Goal: Task Accomplishment & Management: Use online tool/utility

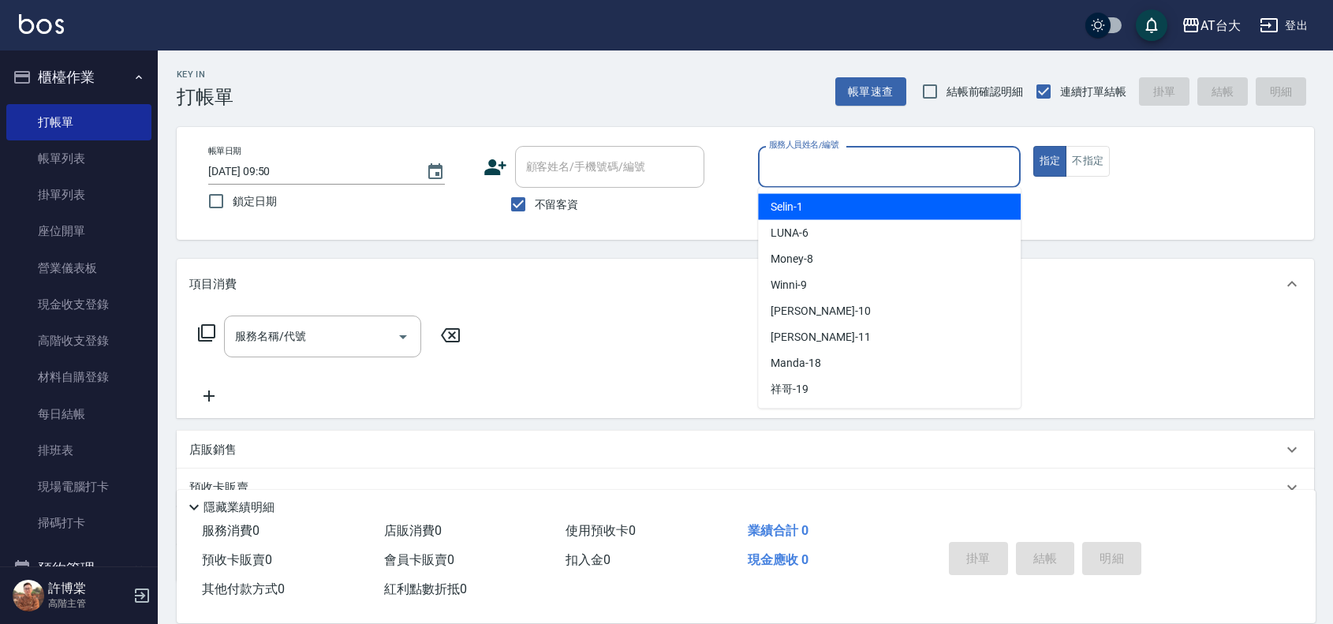
click at [961, 176] on input "服務人員姓名/編號" at bounding box center [889, 167] width 248 height 28
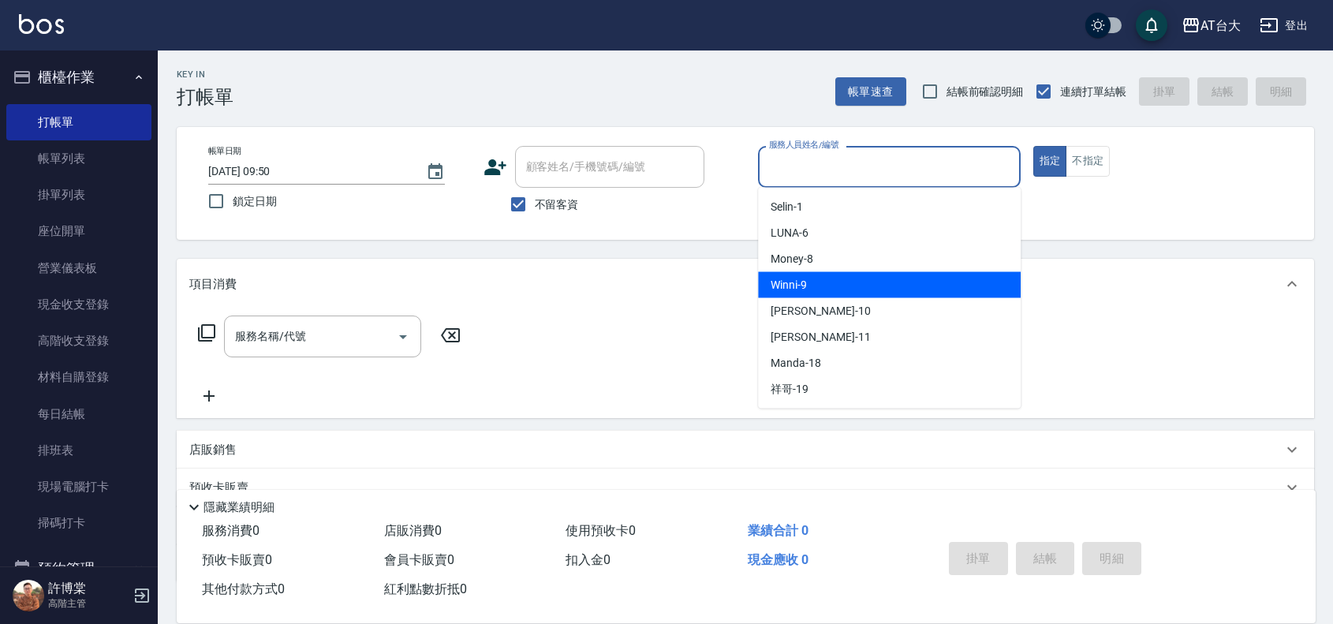
click at [987, 286] on div "Winni -9" at bounding box center [889, 285] width 263 height 26
type input "Winni-9"
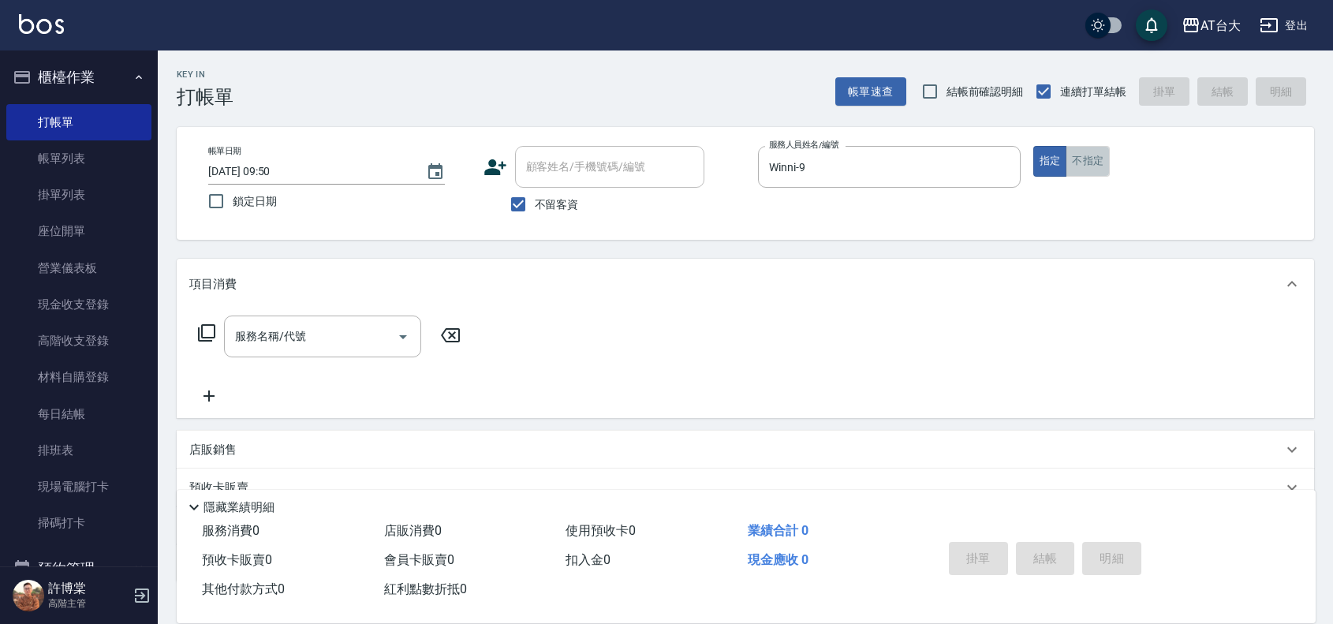
click at [1095, 170] on button "不指定" at bounding box center [1087, 161] width 44 height 31
click at [270, 344] on input "服務名稱/代號" at bounding box center [310, 337] width 159 height 28
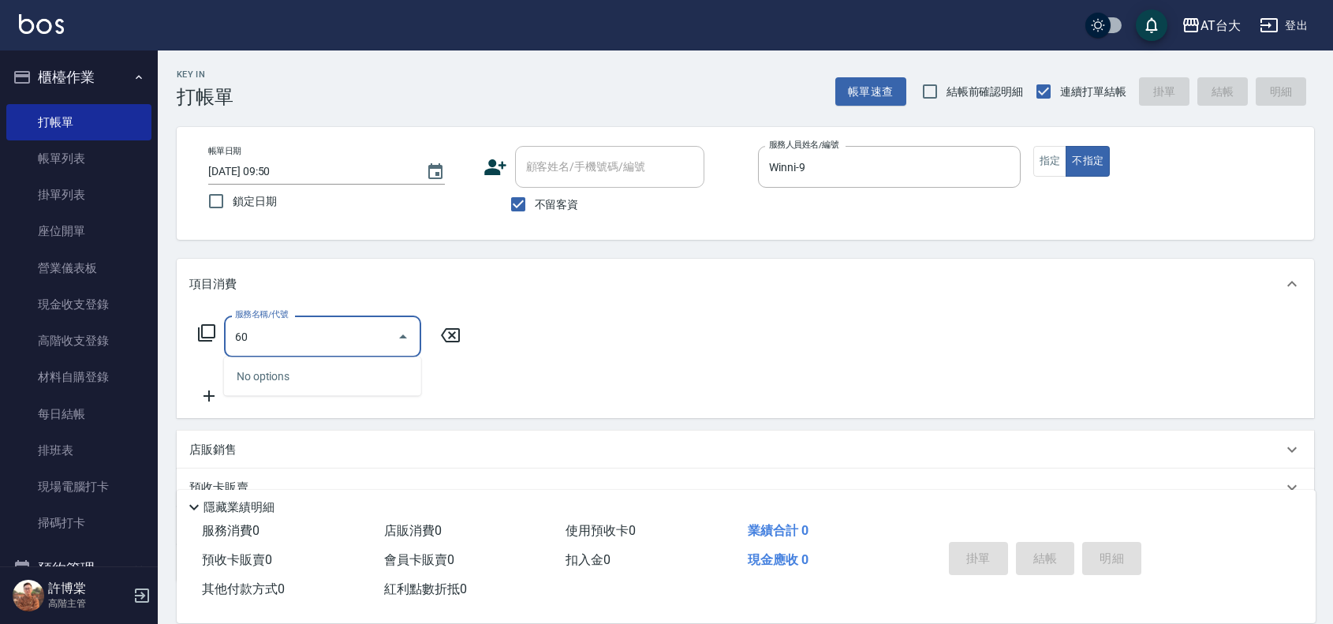
type input "604"
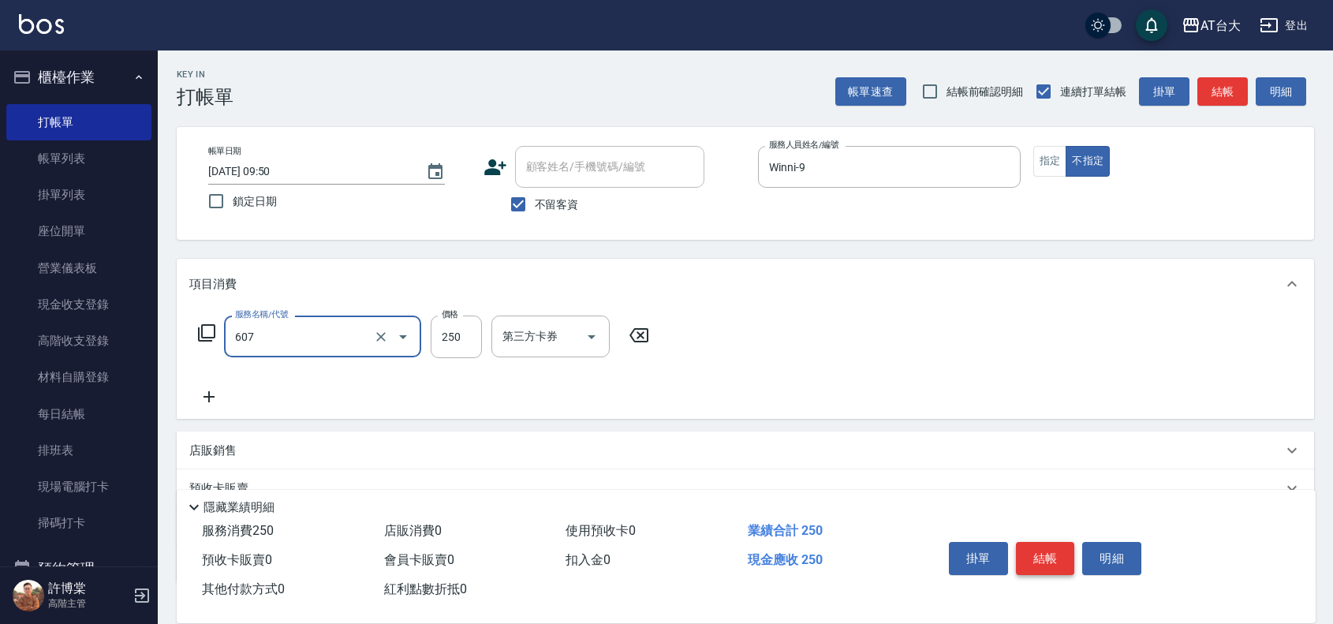
type input "洗髮 (男)(607)"
click at [1053, 548] on button "結帳" at bounding box center [1045, 558] width 59 height 33
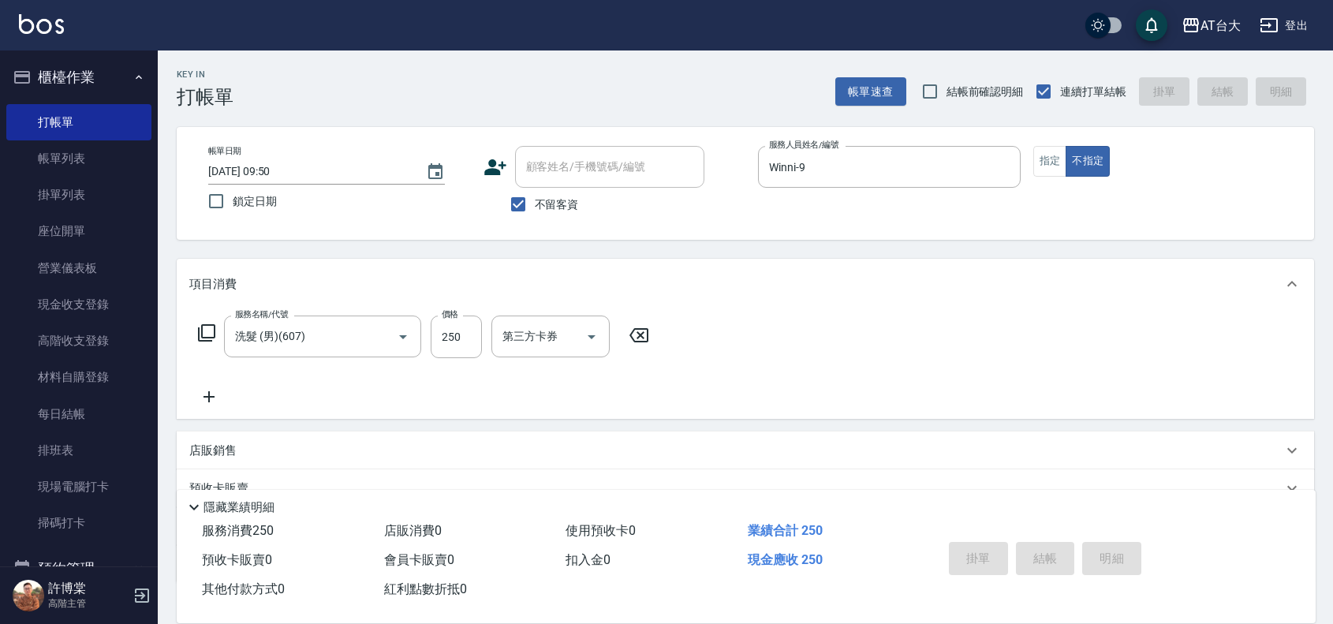
type input "[DATE] 10:54"
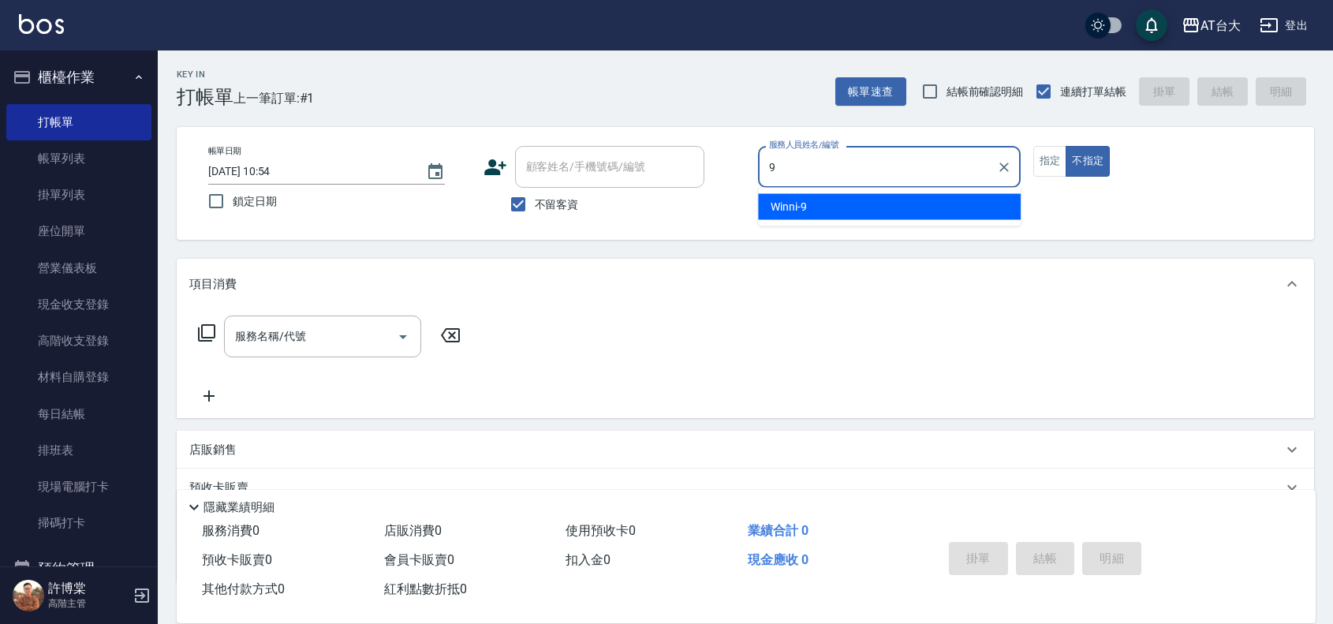
type input "Winni-9"
type button "false"
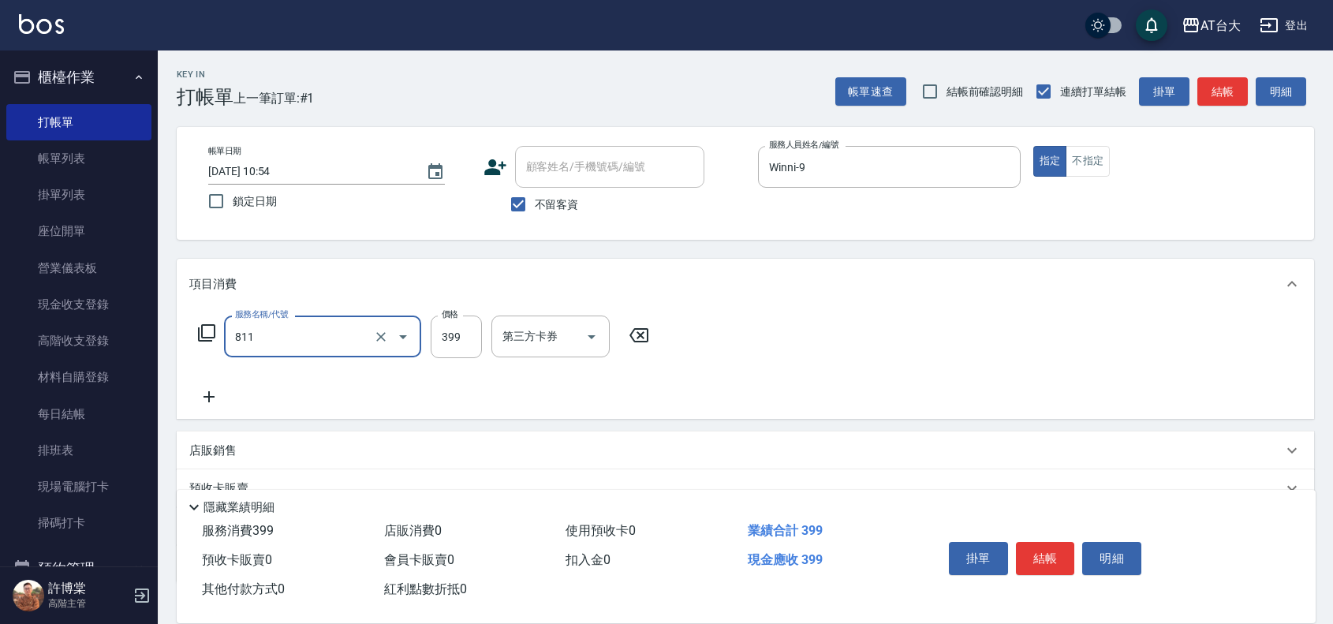
type input "洗+剪(811)"
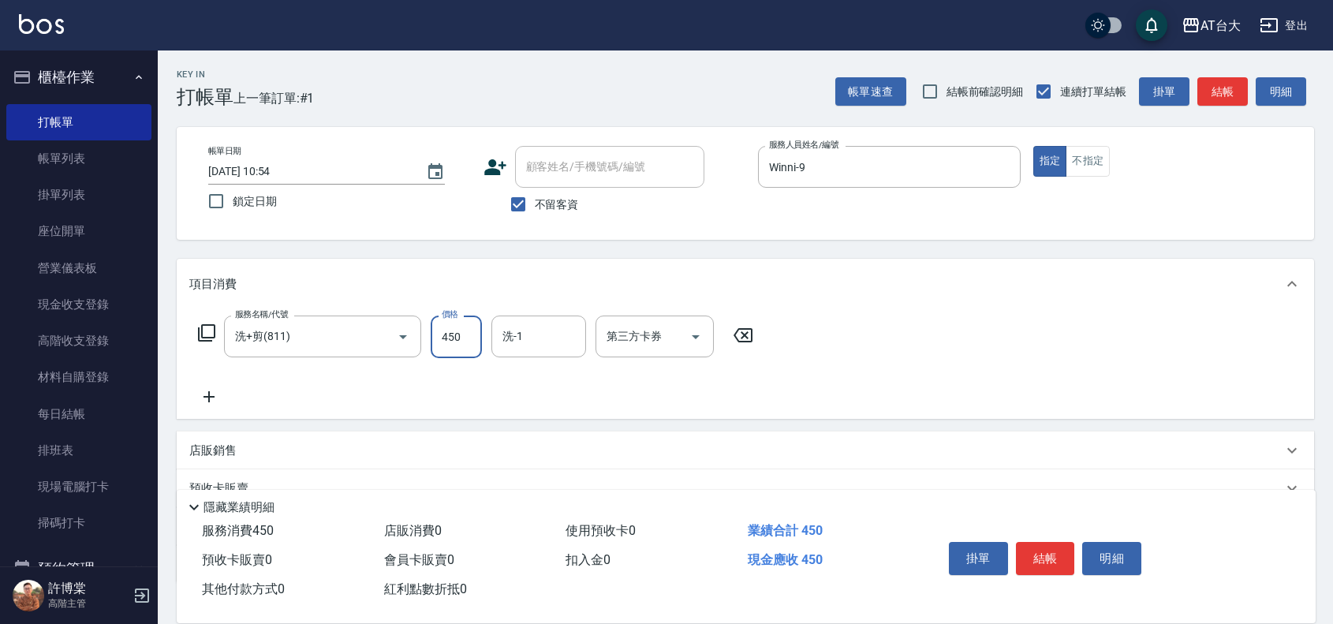
type input "450"
click at [1216, 401] on div "服務名稱/代號 洗+剪(811) 服務名稱/代號 價格 450 價格 洗-1 洗-1 第三方卡券 第三方卡券" at bounding box center [745, 364] width 1137 height 110
click at [1047, 548] on button "結帳" at bounding box center [1045, 558] width 59 height 33
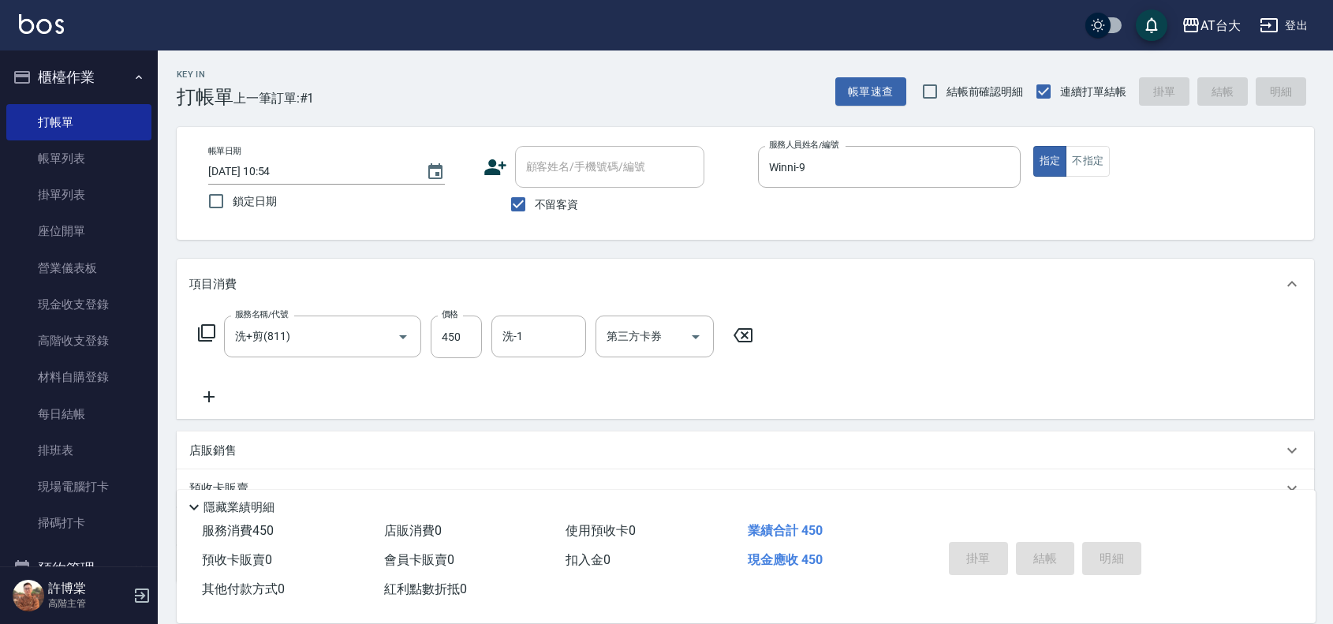
type input "[DATE] 11:31"
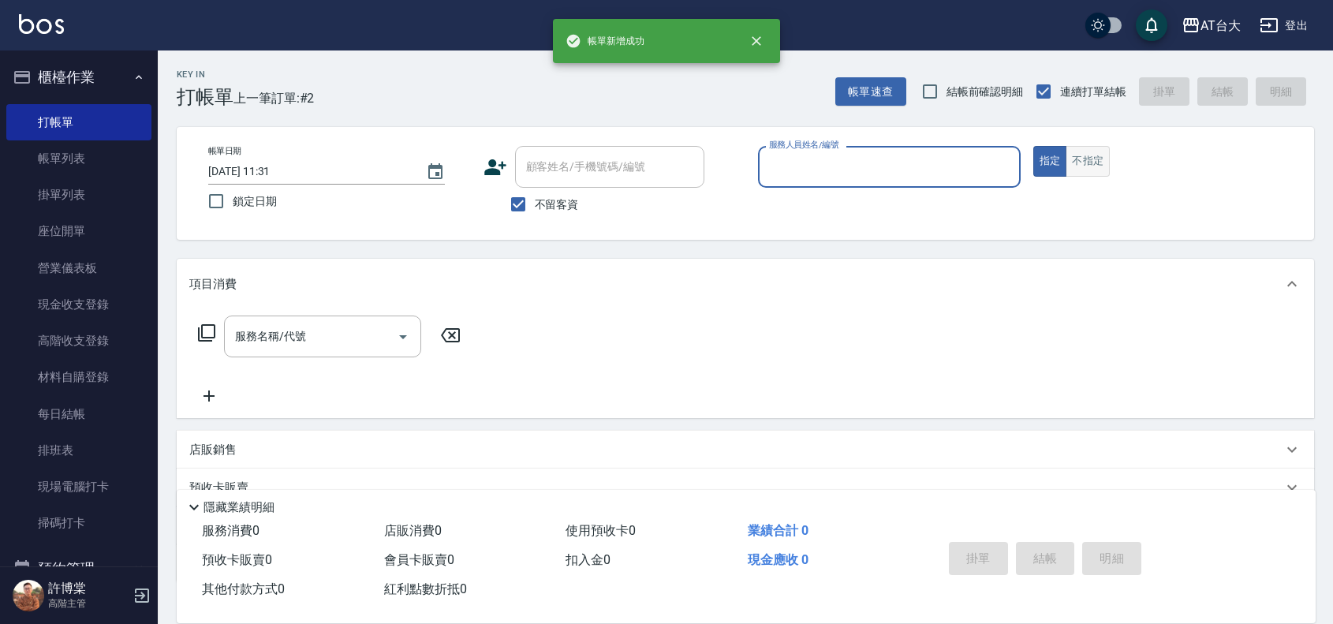
click at [1100, 162] on button "不指定" at bounding box center [1087, 161] width 44 height 31
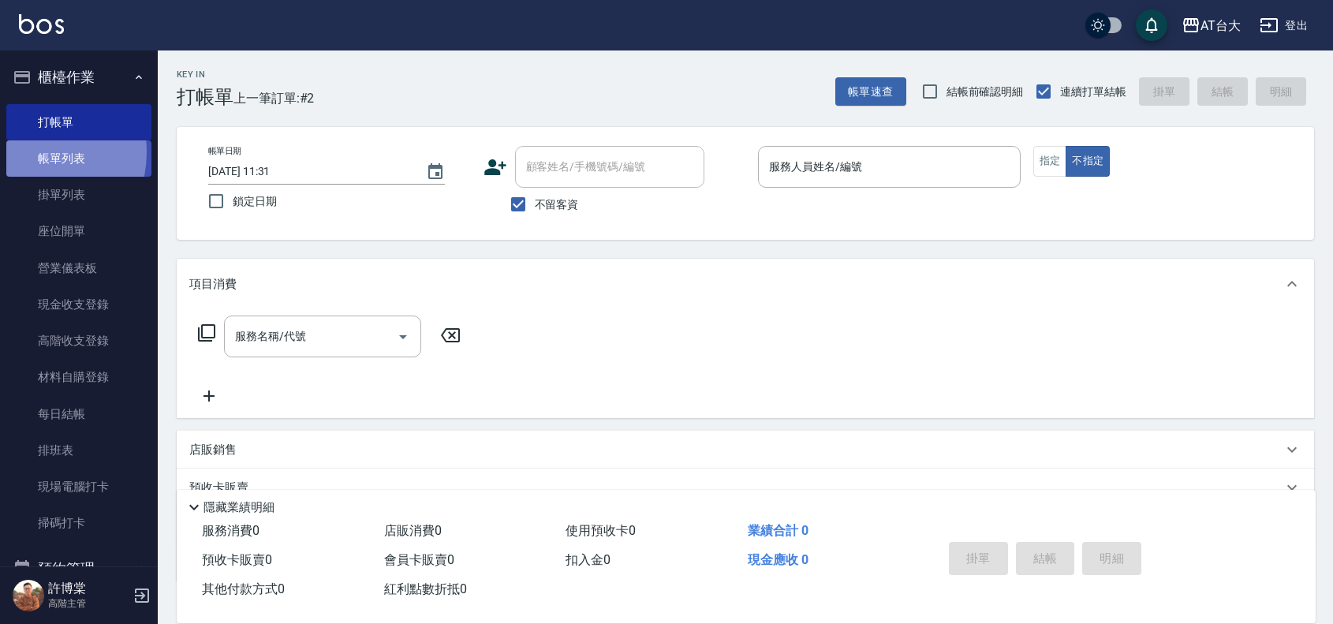
click at [24, 152] on link "帳單列表" at bounding box center [78, 158] width 145 height 36
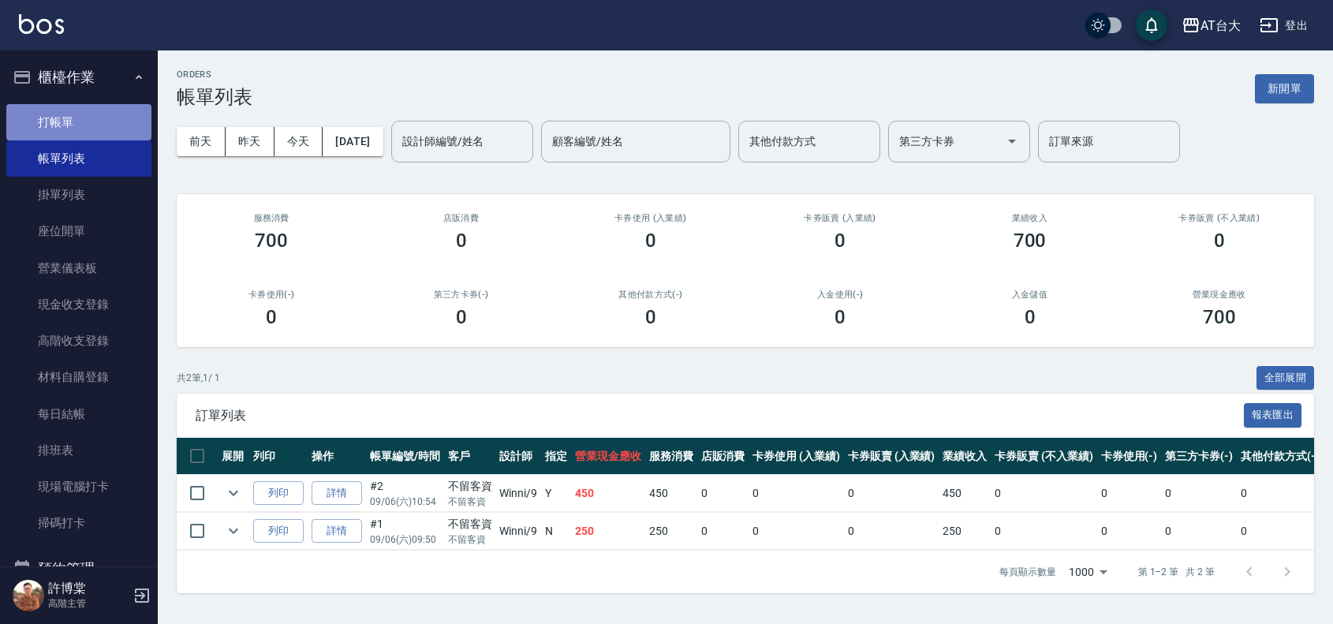
click at [95, 129] on link "打帳單" at bounding box center [78, 122] width 145 height 36
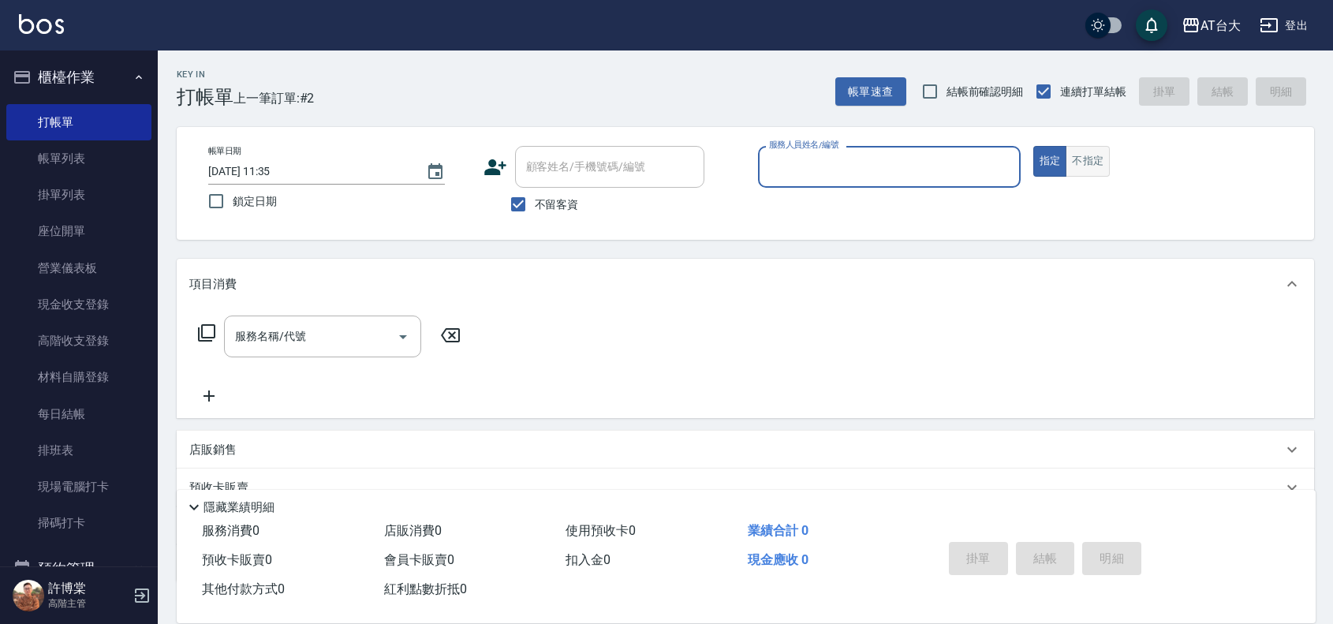
click at [1095, 166] on button "不指定" at bounding box center [1087, 161] width 44 height 31
